Goal: Task Accomplishment & Management: Manage account settings

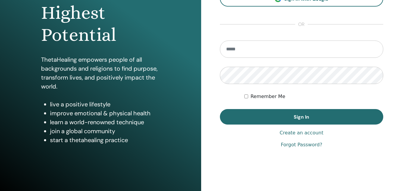
scroll to position [89, 0]
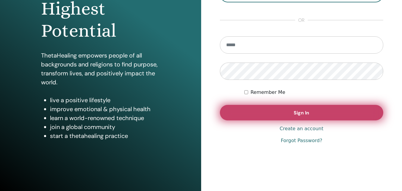
type input "**********"
click at [293, 115] on span "Sign In" at bounding box center [300, 112] width 15 height 6
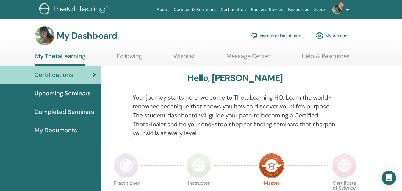
click at [340, 7] on img at bounding box center [337, 10] width 10 height 10
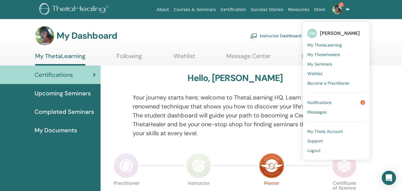
click at [328, 103] on span "Notifications" at bounding box center [319, 102] width 24 height 5
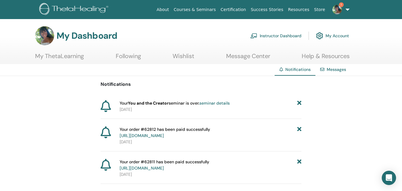
click at [285, 37] on link "Instructor Dashboard" at bounding box center [275, 35] width 51 height 13
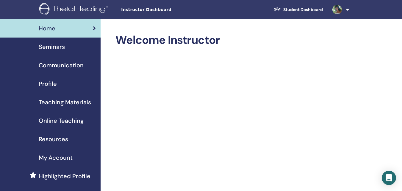
click at [59, 47] on span "Seminars" at bounding box center [52, 46] width 26 height 9
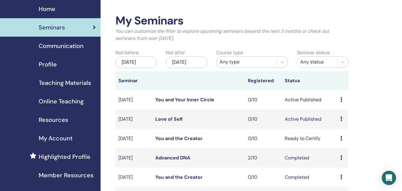
scroll to position [30, 0]
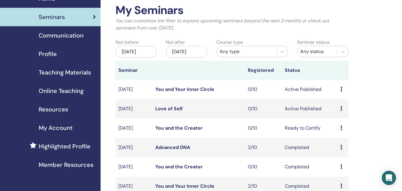
click at [342, 126] on icon at bounding box center [341, 127] width 2 height 5
click at [342, 158] on p "Cancel" at bounding box center [342, 157] width 23 height 7
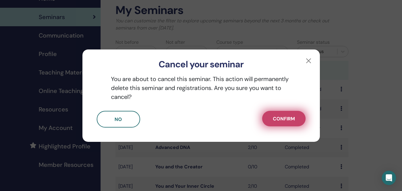
click at [293, 115] on span "Confirm" at bounding box center [284, 118] width 22 height 6
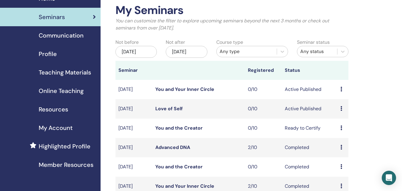
click at [210, 103] on td "Love of Self" at bounding box center [198, 108] width 92 height 19
click at [284, 34] on div "My Seminars You can customize the filter to explore upcoming seminars beyond th…" at bounding box center [232, 20] width 242 height 33
